Goal: Navigation & Orientation: Find specific page/section

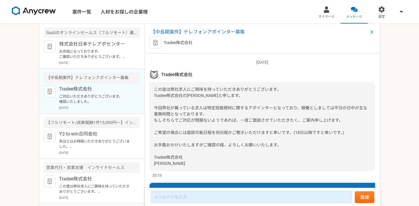
scroll to position [745, 0]
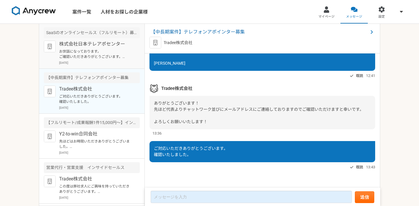
click at [114, 49] on p "お世話になっております。 ご確認いただきありがとうございます。 こちらこそよろしくお願いいたします。" at bounding box center [95, 54] width 73 height 11
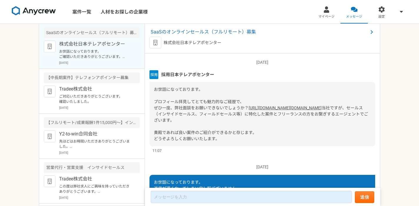
scroll to position [314, 0]
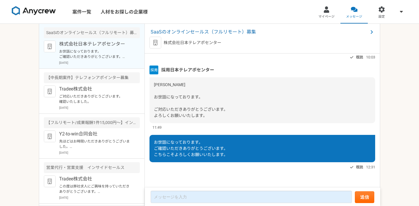
click at [204, 36] on div "SaaSのオンラインセールス（フルリモート）募集 株式会社日本テレアポセンター" at bounding box center [262, 39] width 235 height 30
click at [205, 30] on span "SaaSのオンラインセールス（フルリモート）募集" at bounding box center [259, 32] width 217 height 7
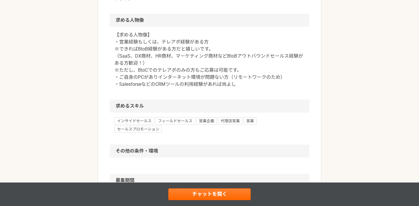
scroll to position [340, 0]
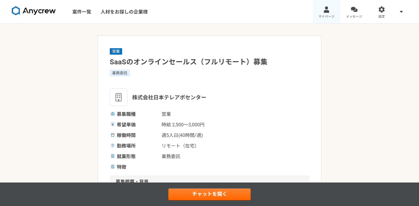
click at [333, 11] on link "マイページ" at bounding box center [327, 12] width 28 height 24
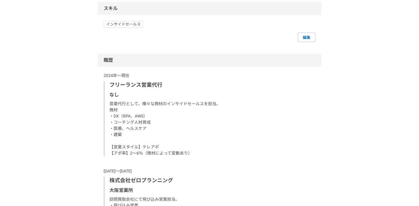
scroll to position [337, 0]
